Goal: Connect with others: Connect with other users

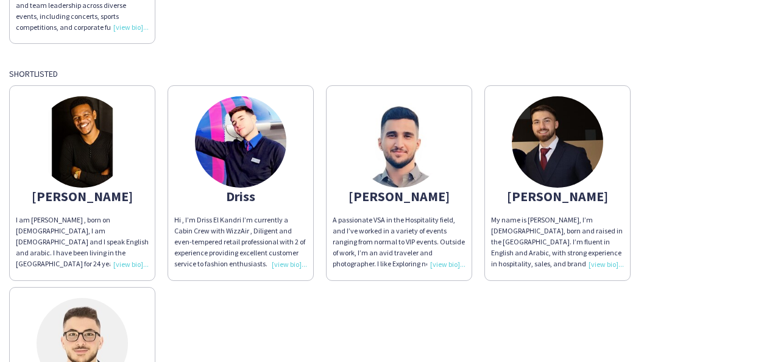
scroll to position [286, 0]
click at [82, 155] on img at bounding box center [82, 141] width 91 height 91
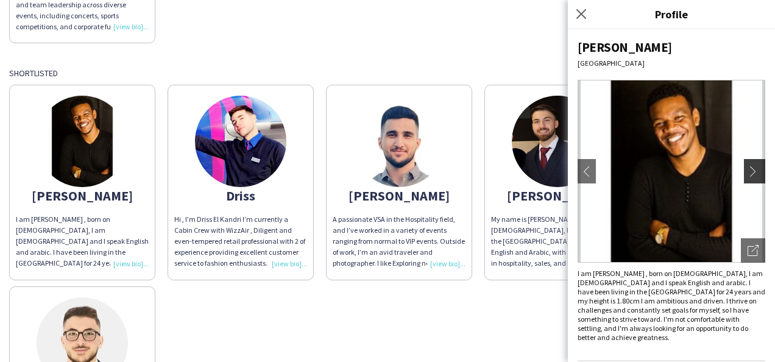
click at [748, 168] on app-icon "chevron-right" at bounding box center [756, 171] width 17 height 11
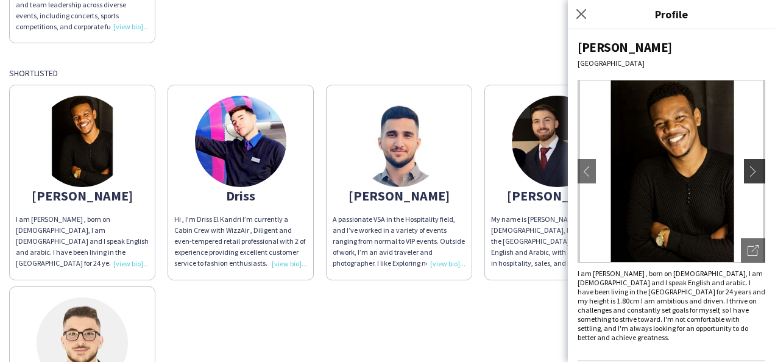
click at [748, 168] on app-icon "chevron-right" at bounding box center [756, 171] width 17 height 11
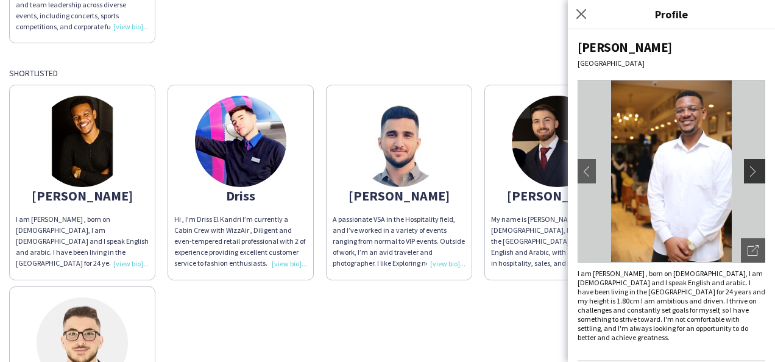
click at [748, 168] on app-icon "chevron-right" at bounding box center [756, 171] width 17 height 11
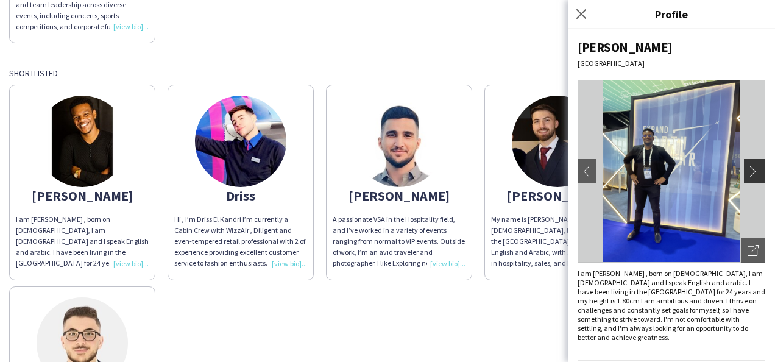
click at [748, 168] on app-icon "chevron-right" at bounding box center [756, 171] width 17 height 11
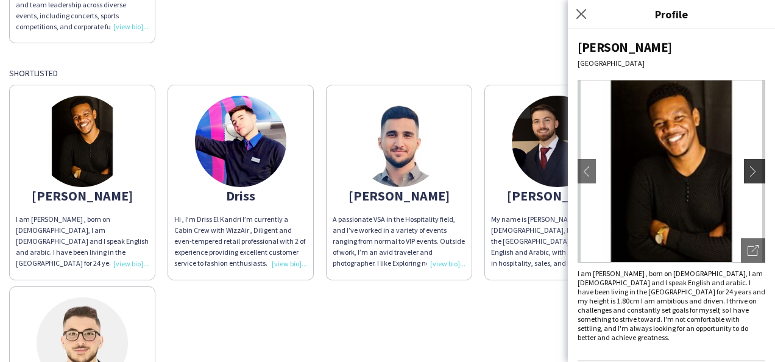
click at [748, 168] on app-icon "chevron-right" at bounding box center [756, 171] width 17 height 11
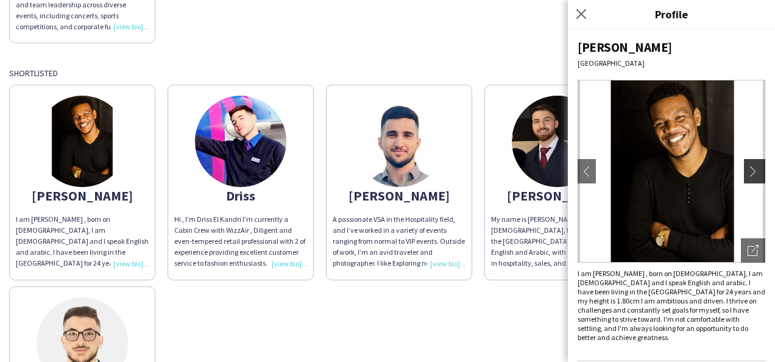
click at [748, 168] on app-icon "chevron-right" at bounding box center [756, 171] width 17 height 11
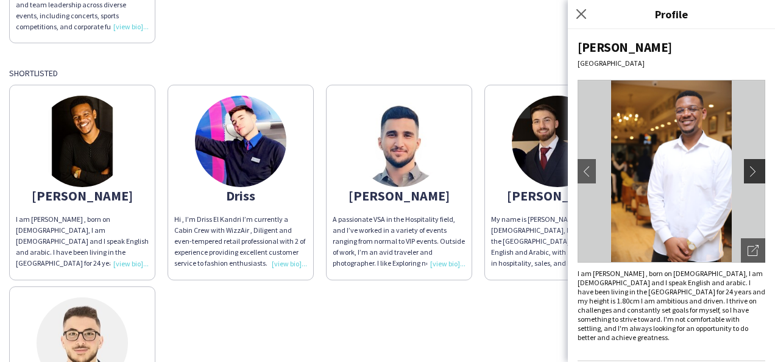
click at [748, 168] on app-icon "chevron-right" at bounding box center [756, 171] width 17 height 11
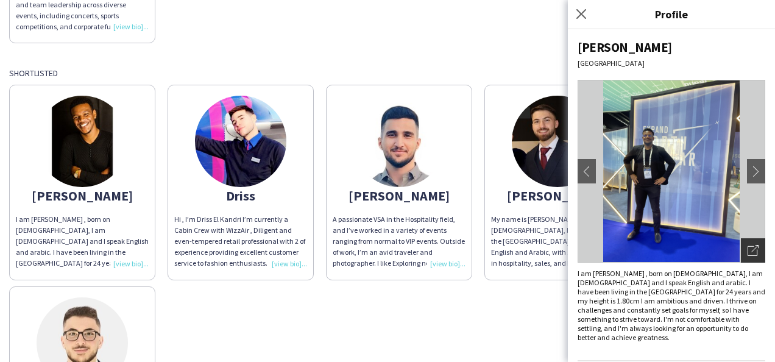
click at [748, 245] on icon "Open photos pop-in" at bounding box center [753, 250] width 11 height 11
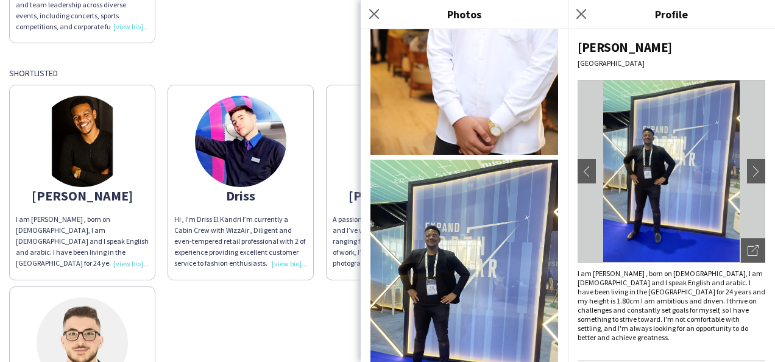
scroll to position [547, 0]
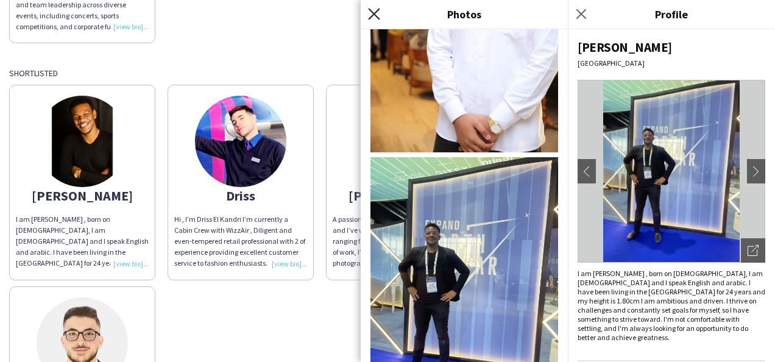
click at [373, 10] on icon "Close pop-in" at bounding box center [374, 14] width 12 height 12
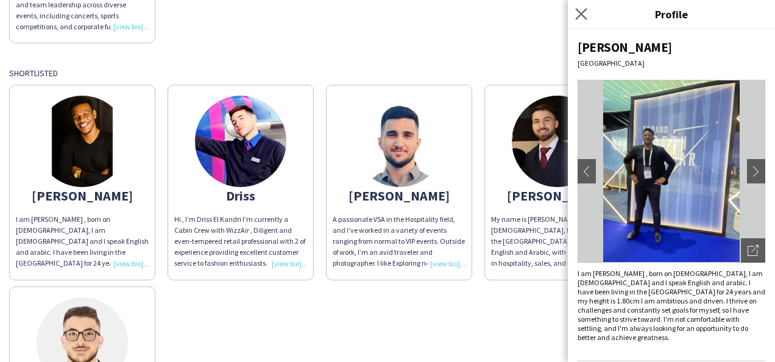
click at [578, 7] on app-icon "Close pop-in" at bounding box center [582, 14] width 18 height 18
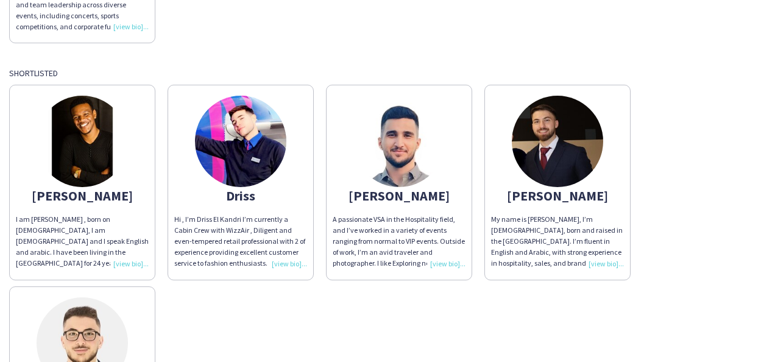
click at [247, 141] on img at bounding box center [240, 141] width 91 height 91
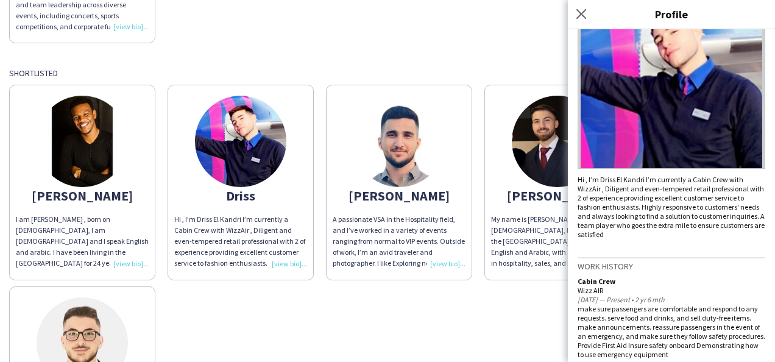
scroll to position [0, 0]
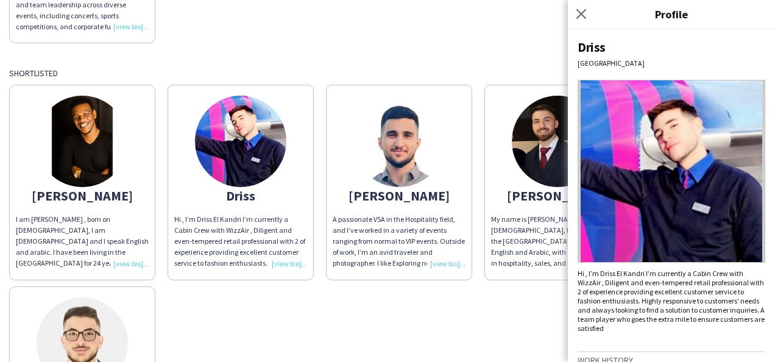
click at [402, 137] on img at bounding box center [399, 141] width 91 height 91
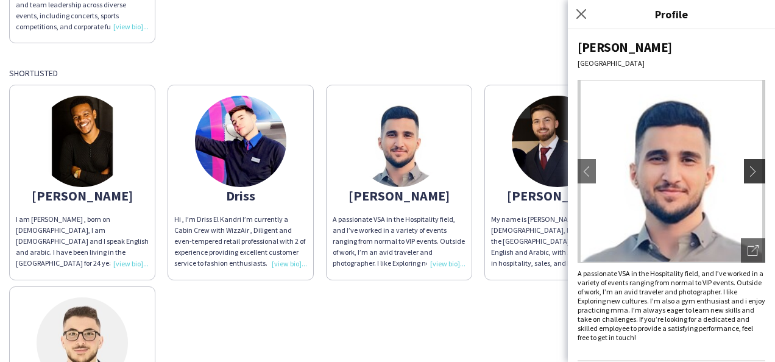
click at [752, 168] on app-icon "chevron-right" at bounding box center [756, 171] width 17 height 11
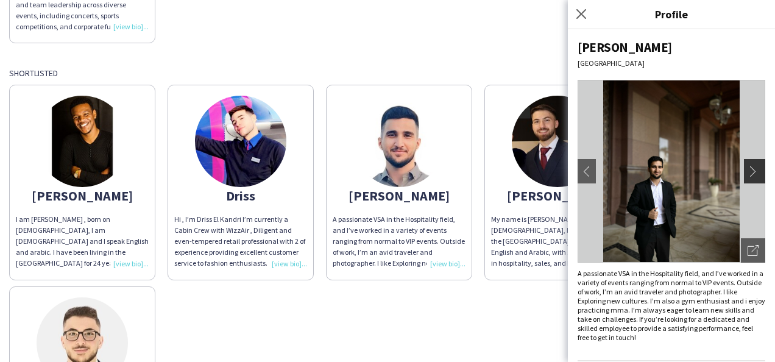
click at [748, 170] on app-icon "chevron-right" at bounding box center [756, 171] width 17 height 11
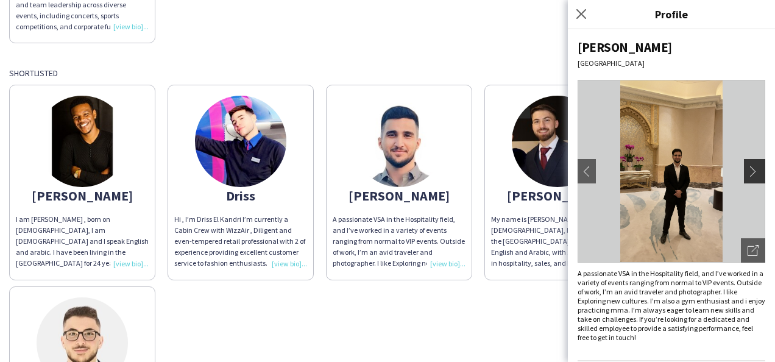
click at [748, 170] on app-icon "chevron-right" at bounding box center [756, 171] width 17 height 11
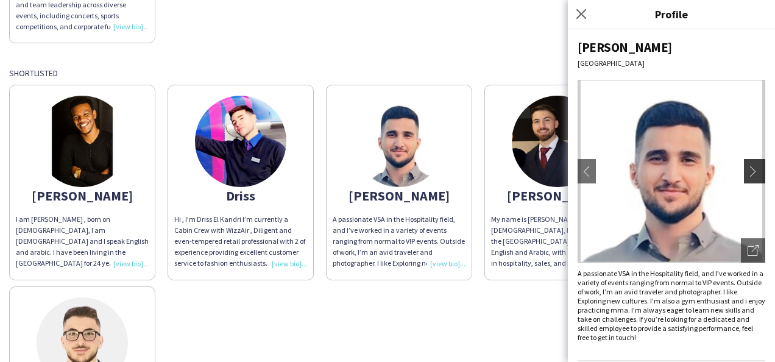
click at [748, 170] on app-icon "chevron-right" at bounding box center [756, 171] width 17 height 11
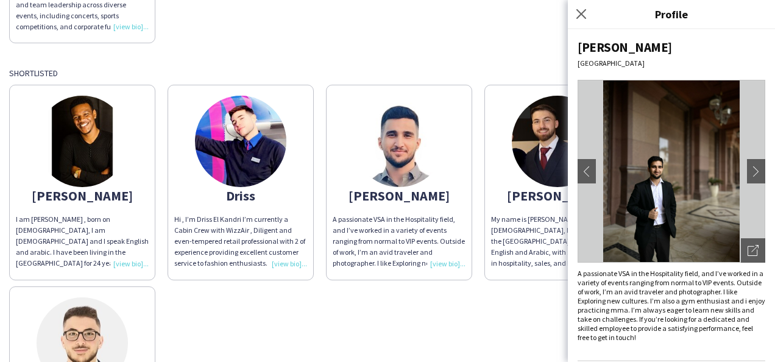
click at [547, 144] on img at bounding box center [557, 141] width 91 height 91
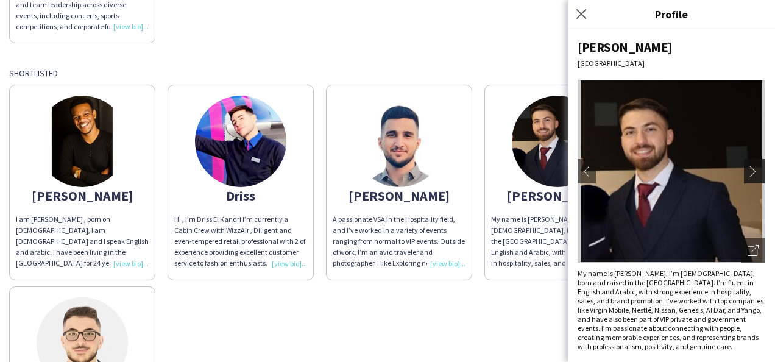
click at [748, 171] on app-icon "chevron-right" at bounding box center [756, 171] width 17 height 11
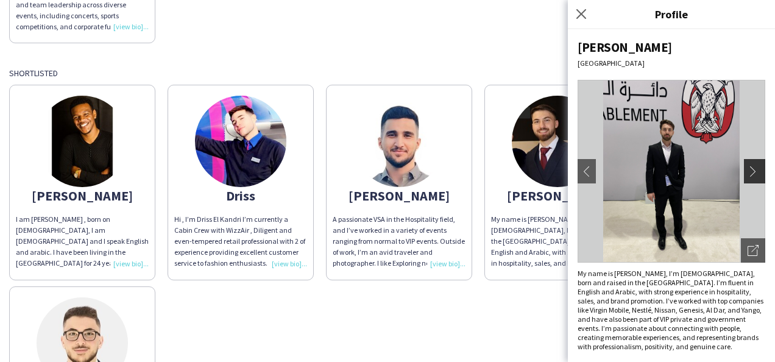
click at [748, 171] on app-icon "chevron-right" at bounding box center [756, 171] width 17 height 11
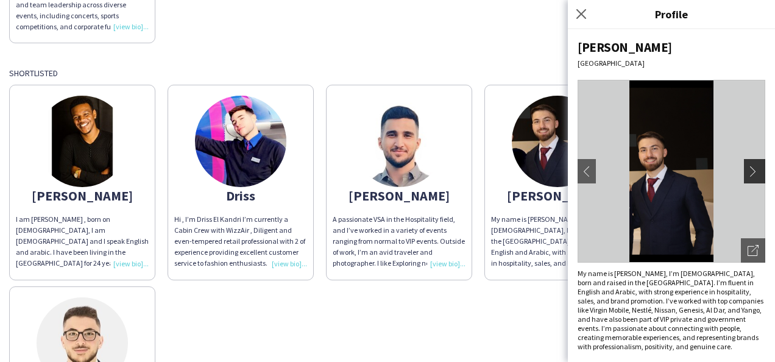
click at [748, 171] on app-icon "chevron-right" at bounding box center [756, 171] width 17 height 11
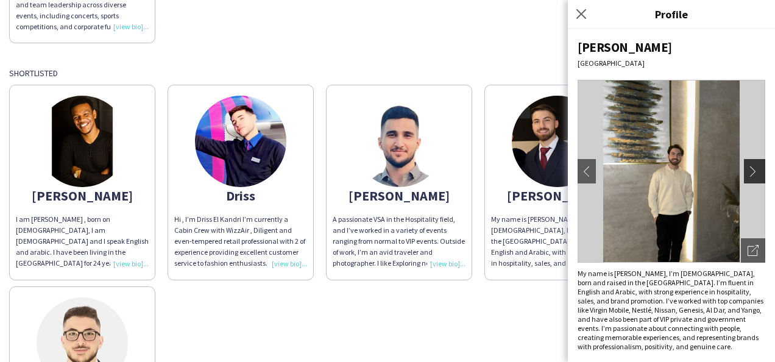
click at [748, 171] on app-icon "chevron-right" at bounding box center [756, 171] width 17 height 11
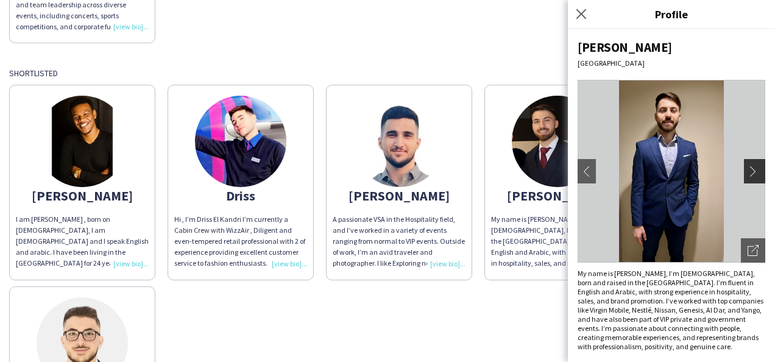
click at [748, 171] on app-icon "chevron-right" at bounding box center [756, 171] width 17 height 11
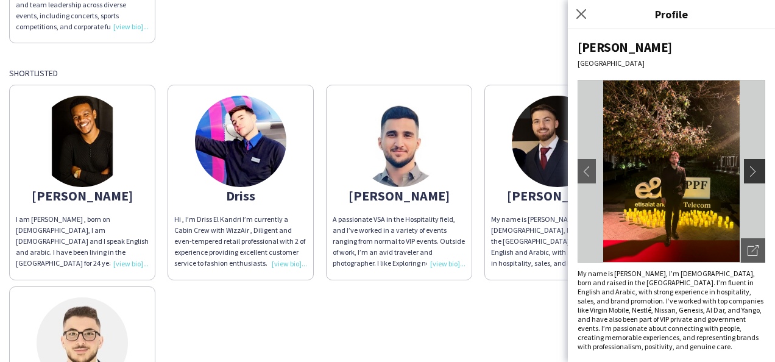
click at [748, 171] on app-icon "chevron-right" at bounding box center [756, 171] width 17 height 11
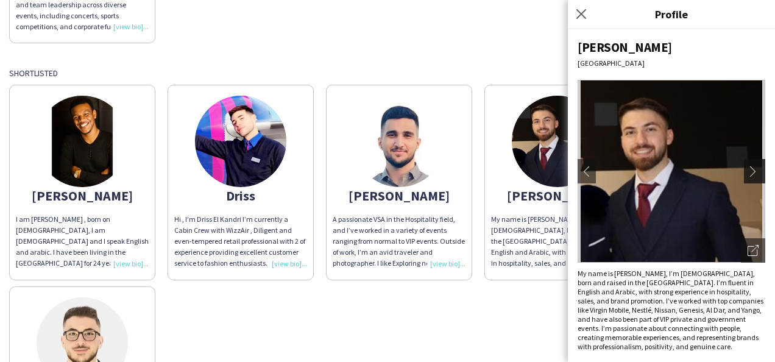
click at [748, 171] on app-icon "chevron-right" at bounding box center [756, 171] width 17 height 11
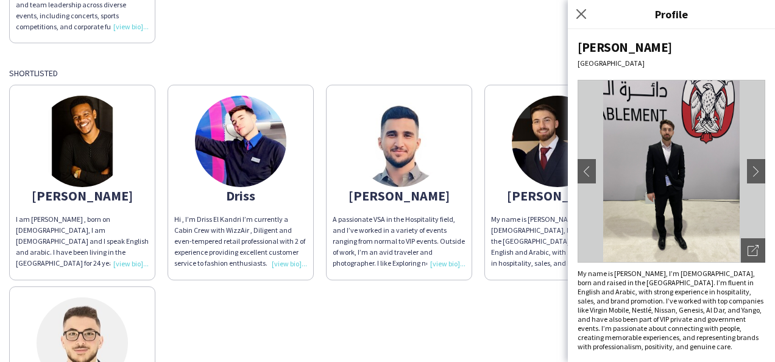
click at [92, 323] on img at bounding box center [82, 342] width 91 height 91
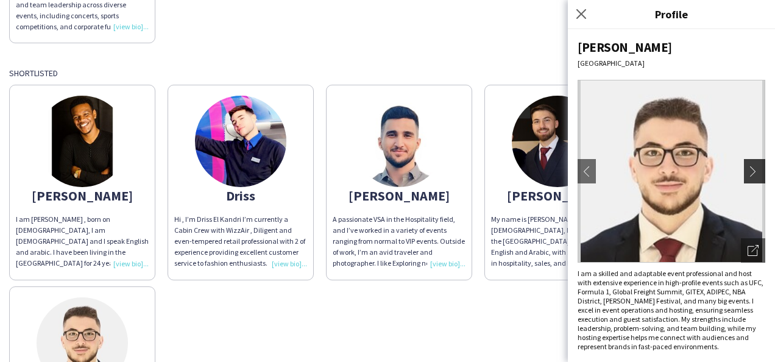
click at [748, 173] on app-icon "chevron-right" at bounding box center [756, 171] width 17 height 11
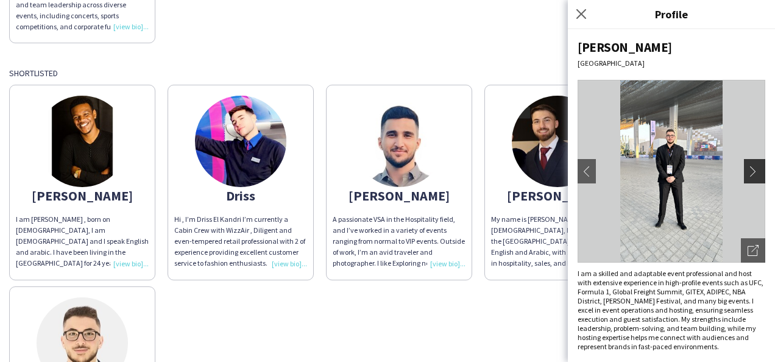
click at [748, 173] on app-icon "chevron-right" at bounding box center [756, 171] width 17 height 11
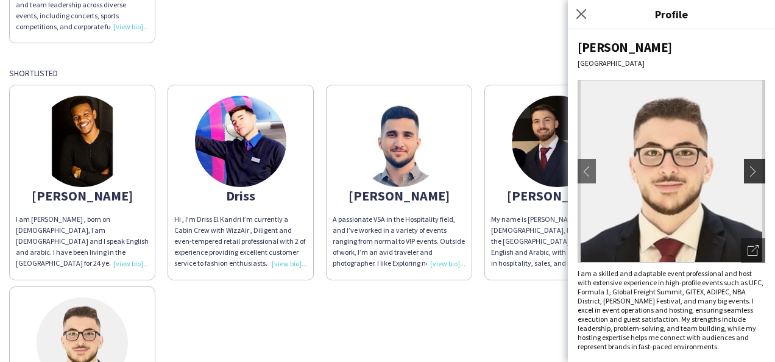
click at [748, 173] on app-icon "chevron-right" at bounding box center [756, 171] width 17 height 11
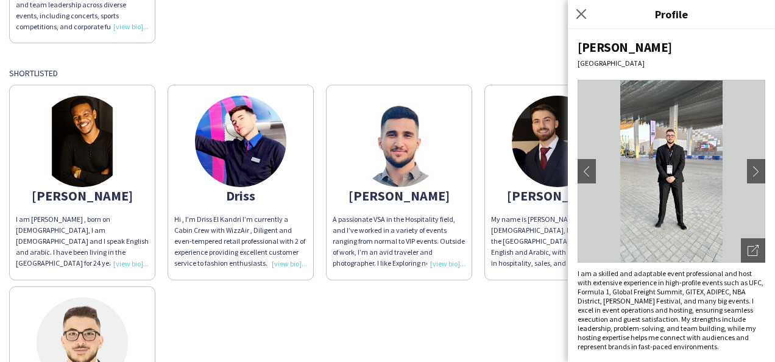
click at [334, 288] on div "[PERSON_NAME] am [PERSON_NAME] , born on [DEMOGRAPHIC_DATA], I am [DEMOGRAPHIC_…" at bounding box center [387, 280] width 757 height 402
